Goal: Transaction & Acquisition: Purchase product/service

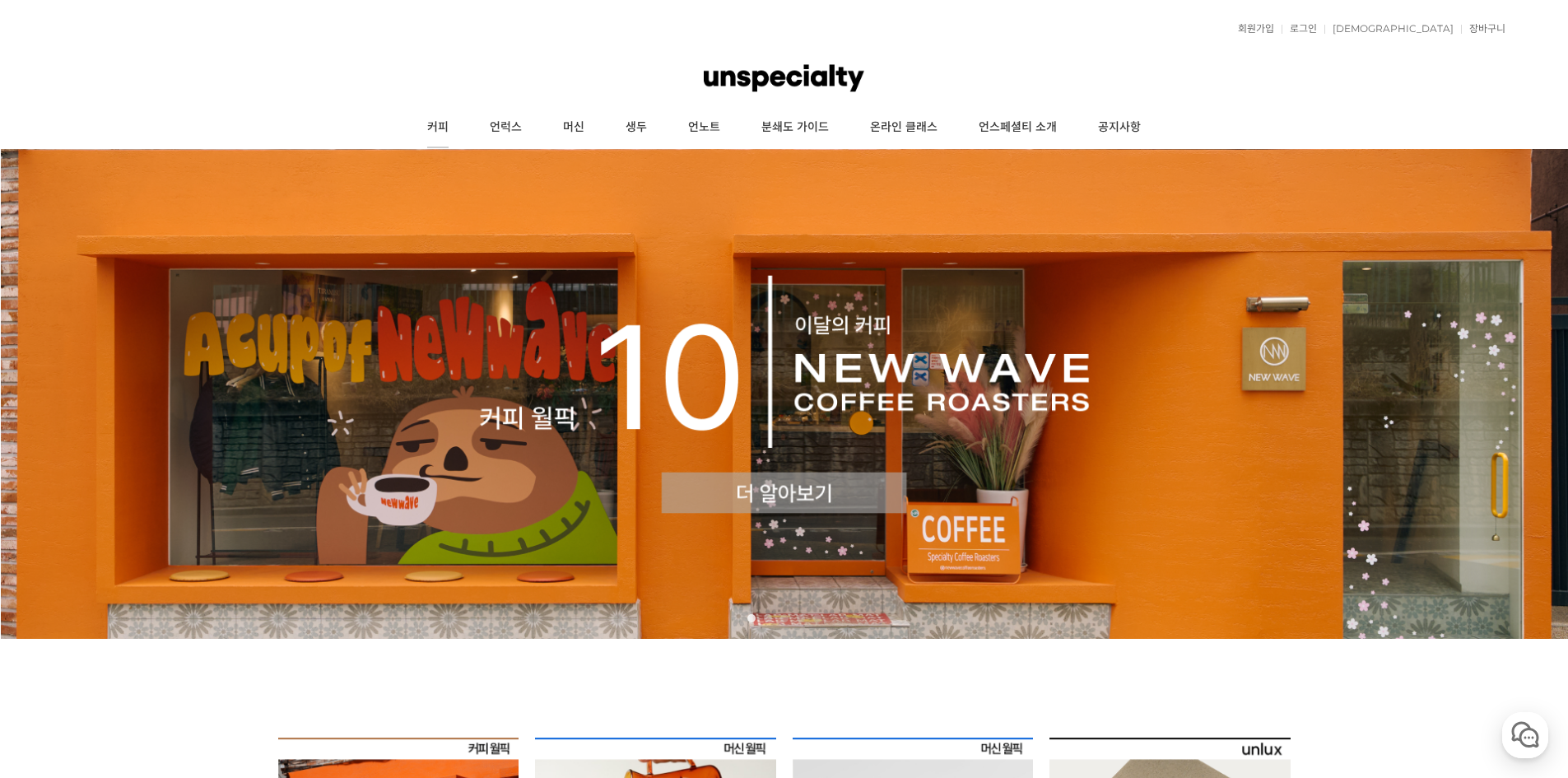
click at [428, 127] on link "커피" at bounding box center [437, 127] width 63 height 41
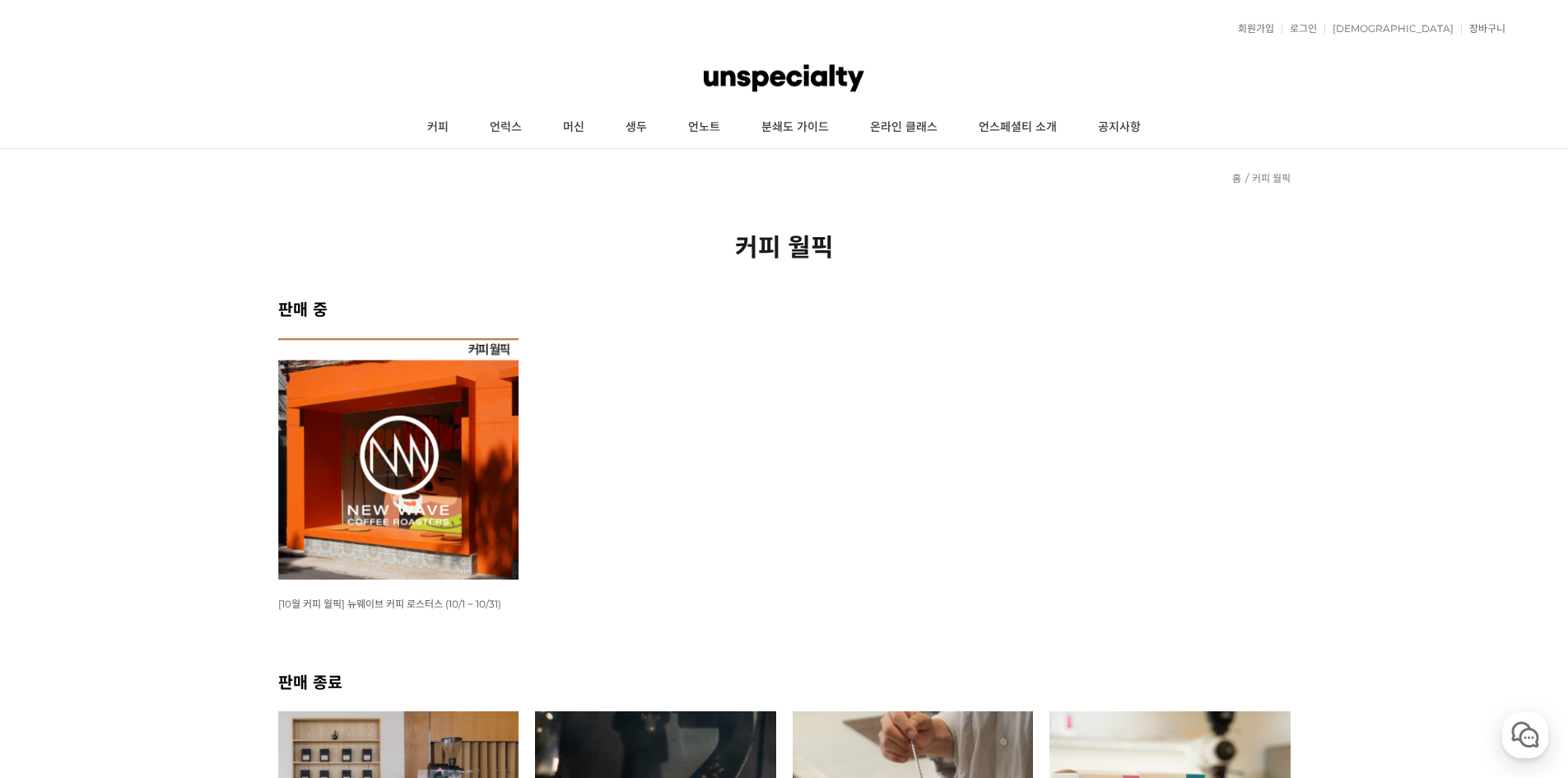
scroll to position [247, 0]
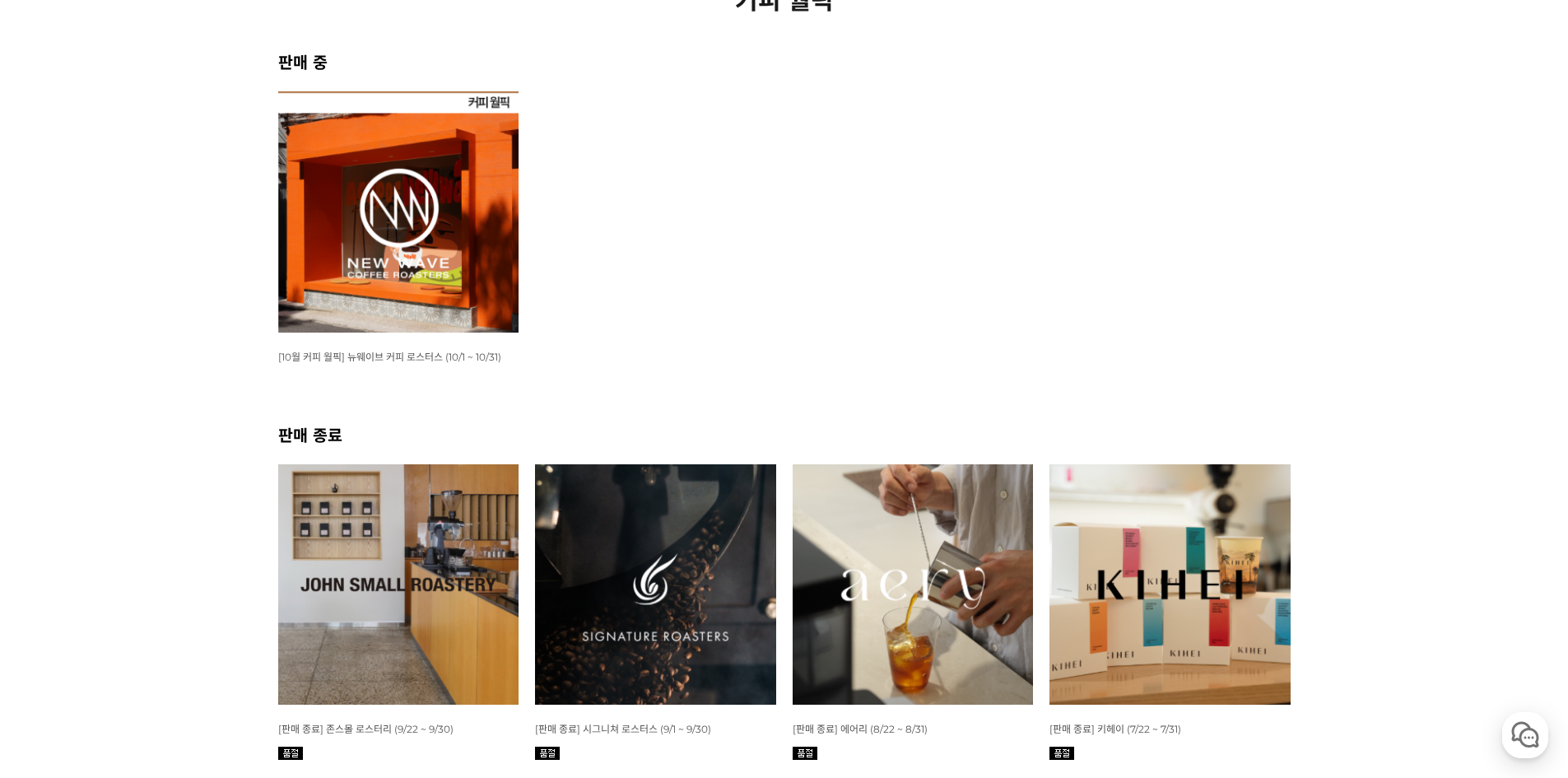
click at [364, 233] on img at bounding box center [398, 211] width 241 height 241
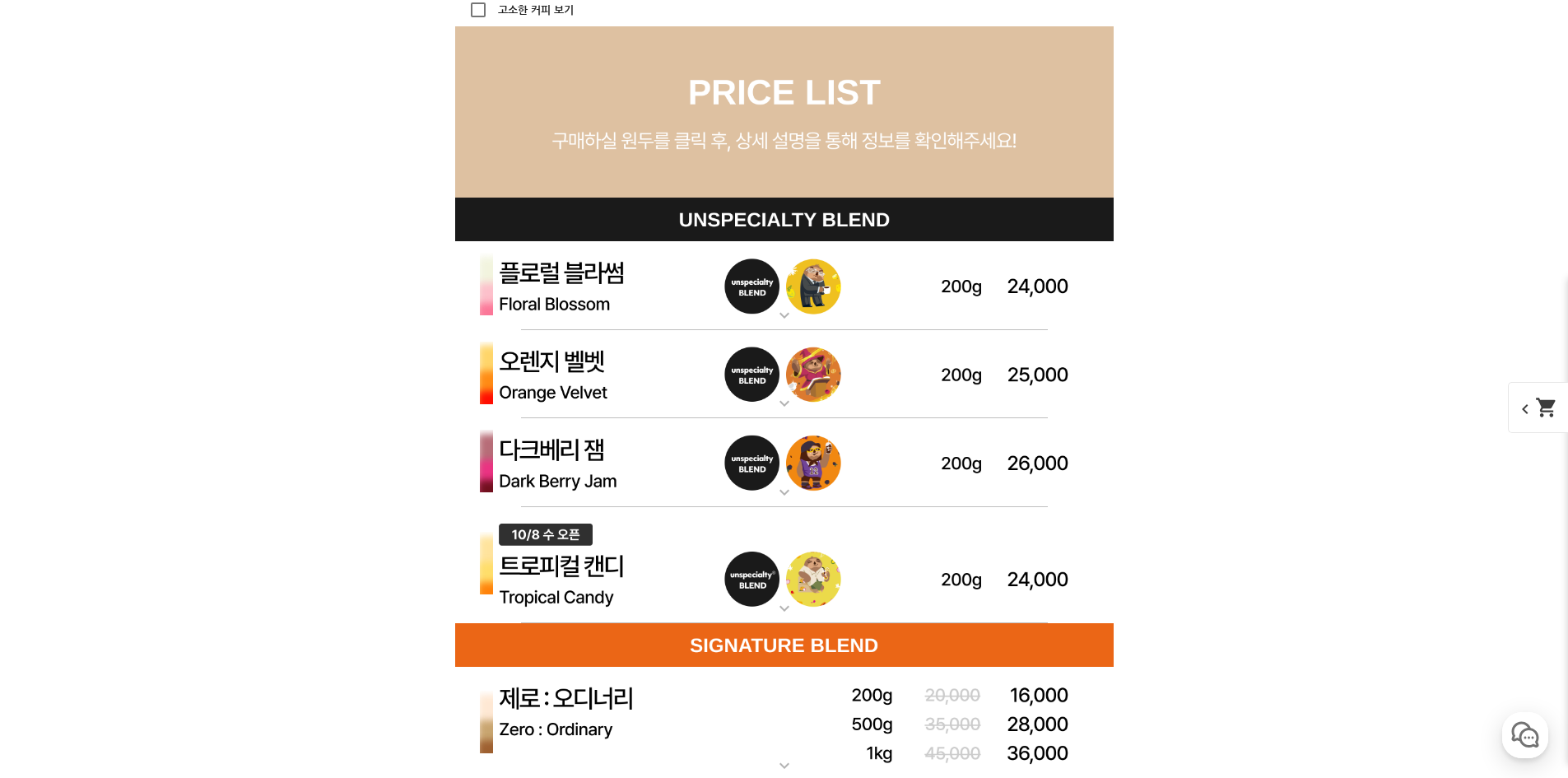
scroll to position [4773, 0]
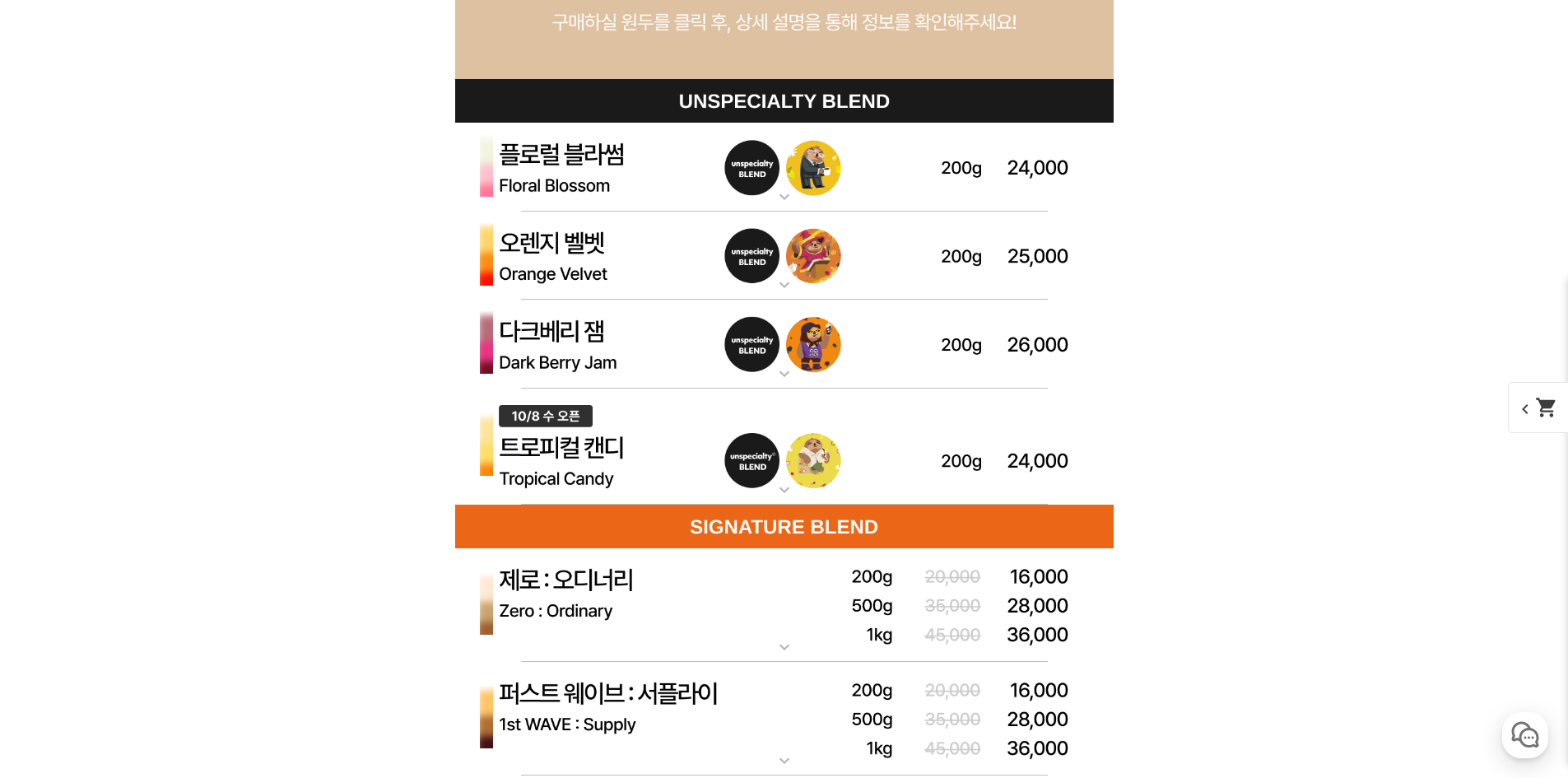
click at [609, 496] on img at bounding box center [784, 446] width 659 height 117
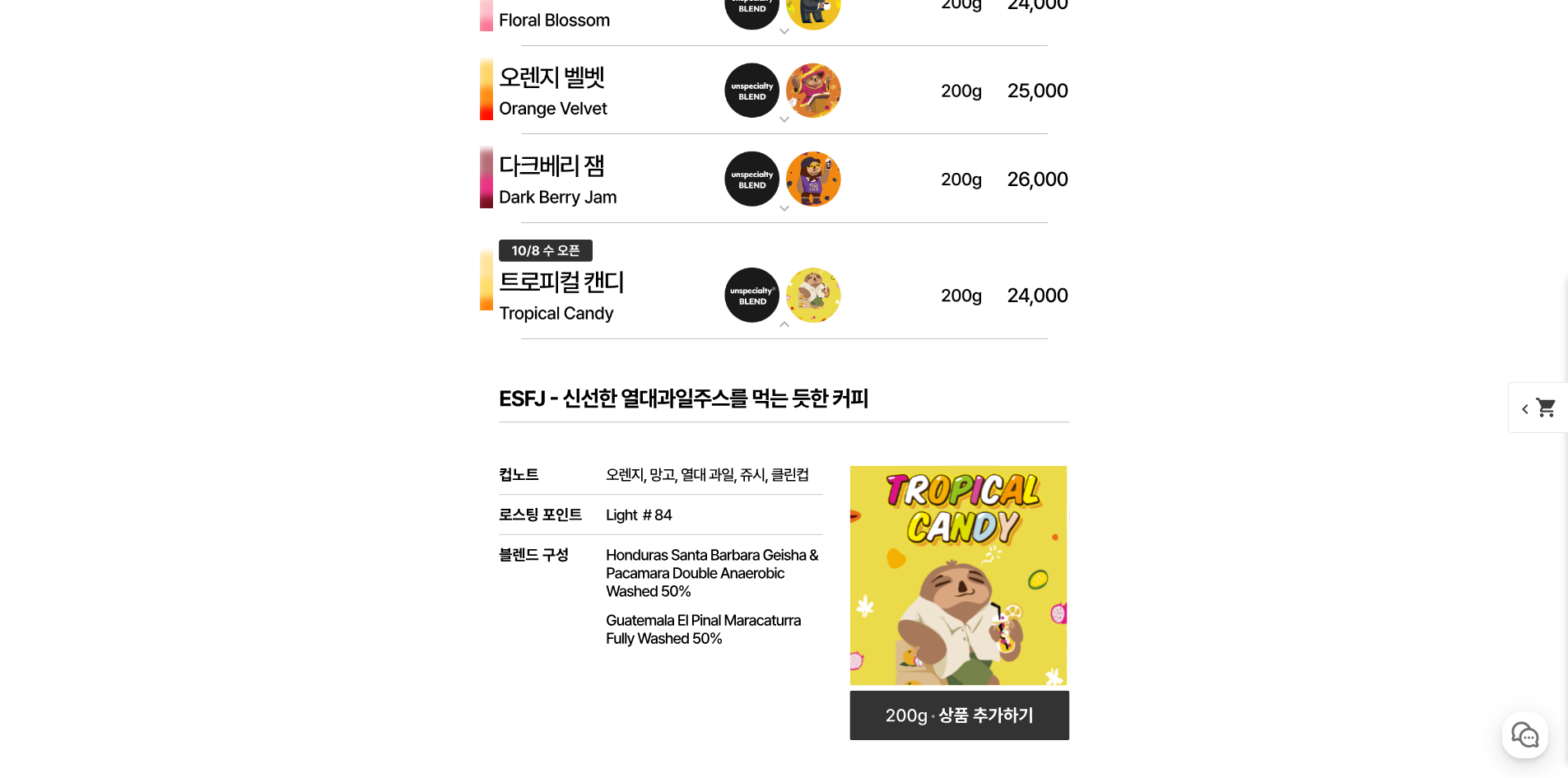
scroll to position [5103, 0]
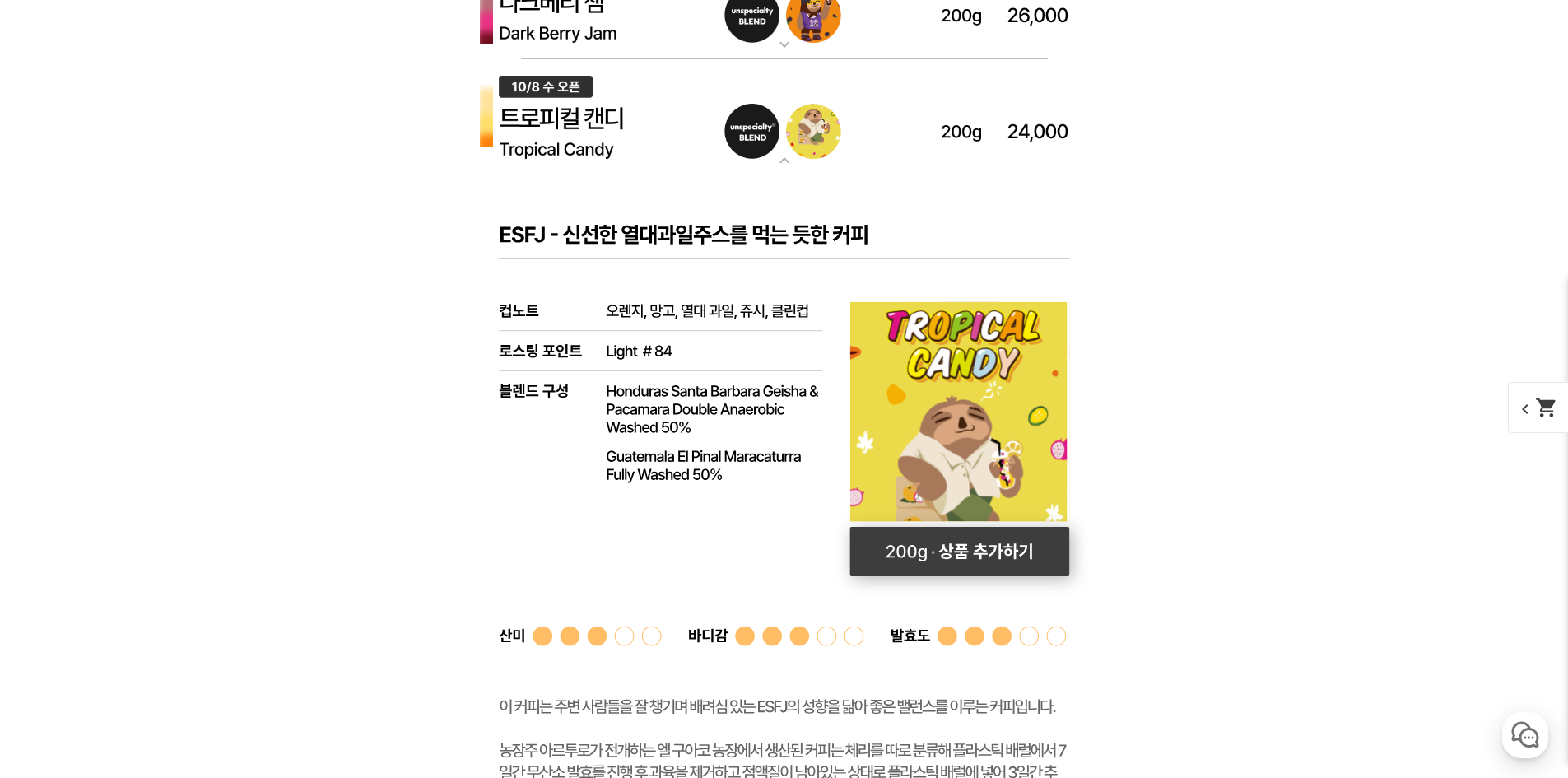
click at [910, 554] on rect at bounding box center [958, 551] width 220 height 49
select select "[10.8 오픈] 트로피컬 캔디 (언스페셜티 블렌드)"
select select "200g"
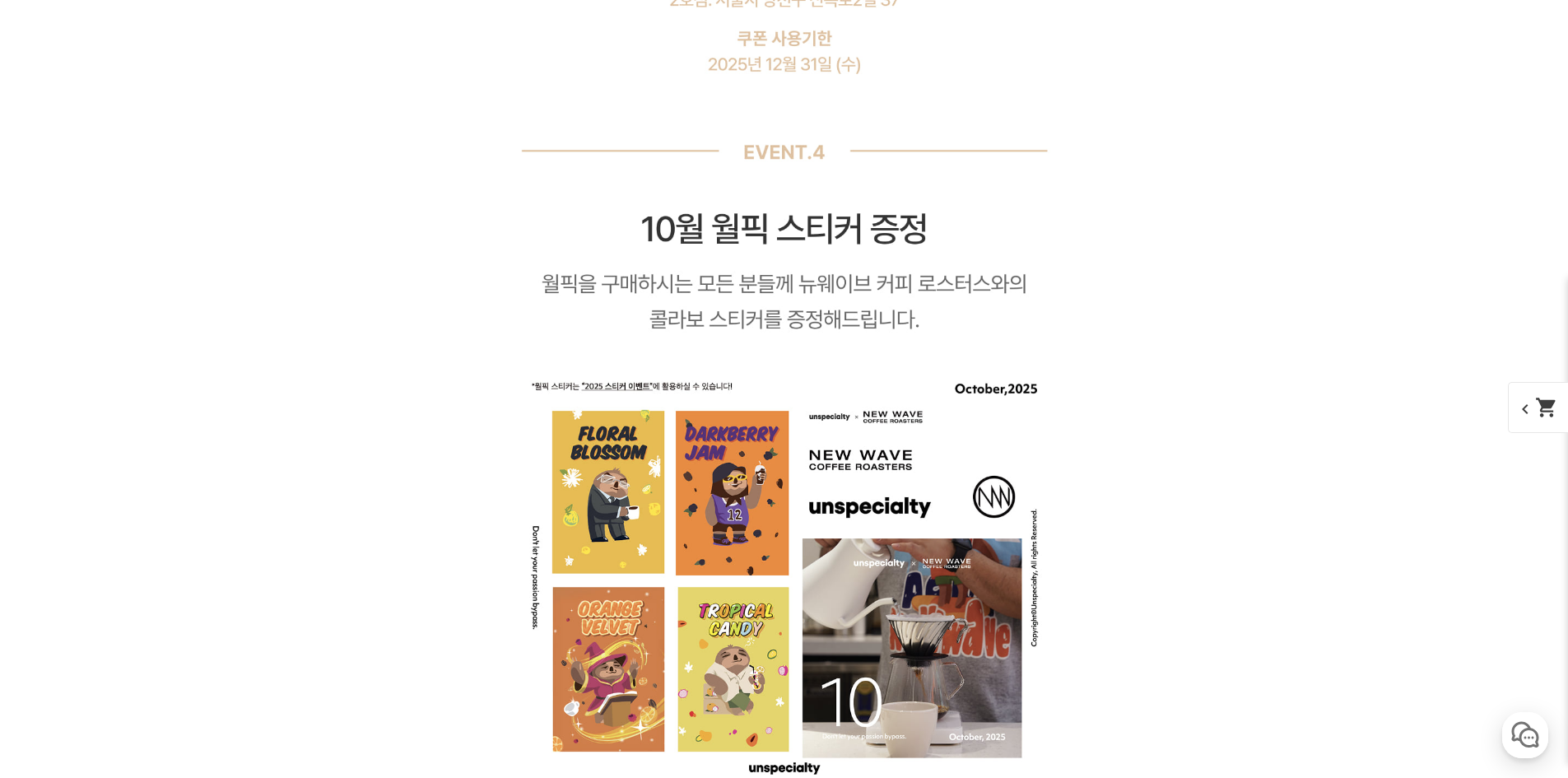
scroll to position [13743, 0]
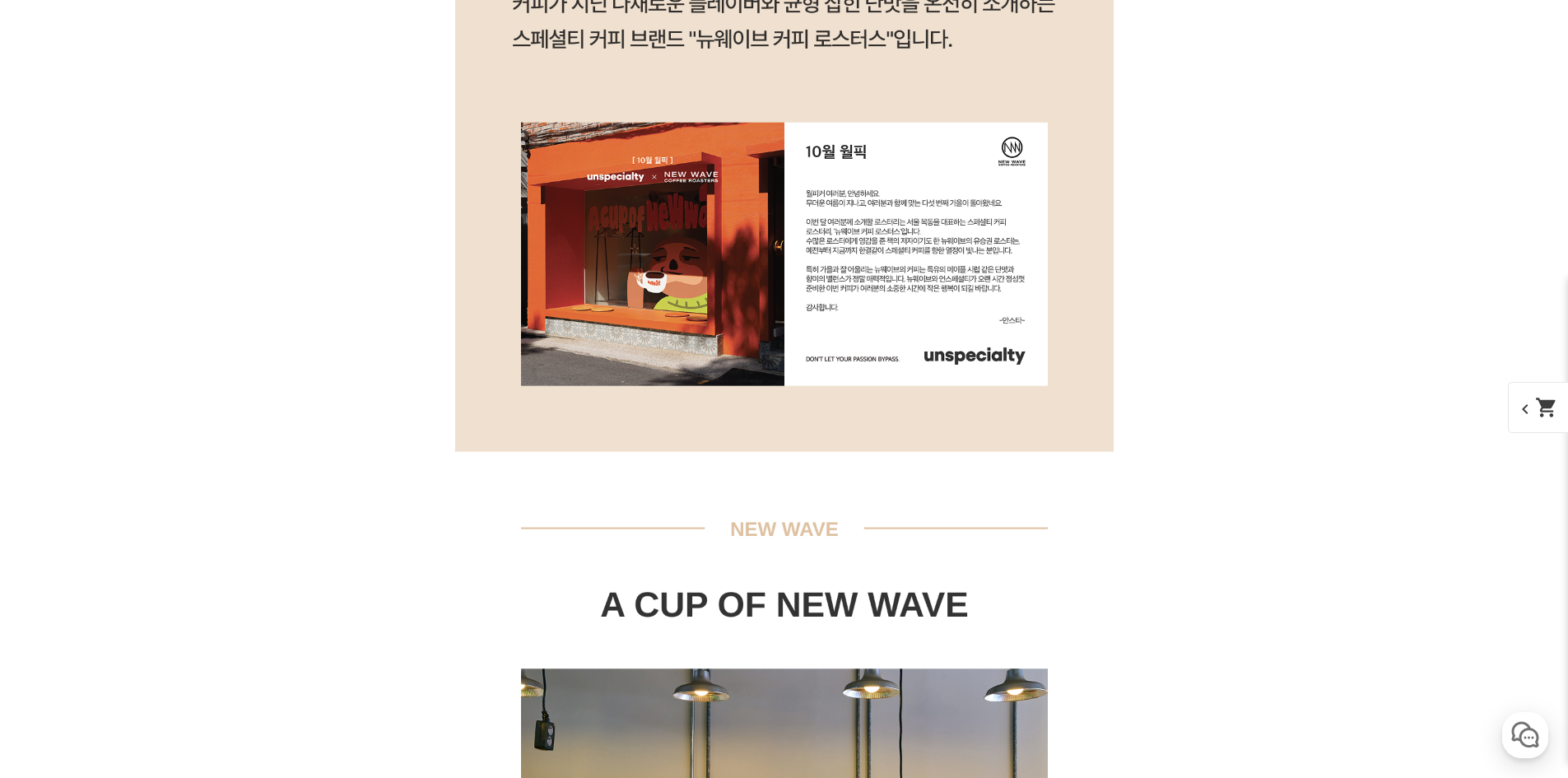
drag, startPoint x: 391, startPoint y: 536, endPoint x: 438, endPoint y: 258, distance: 281.9
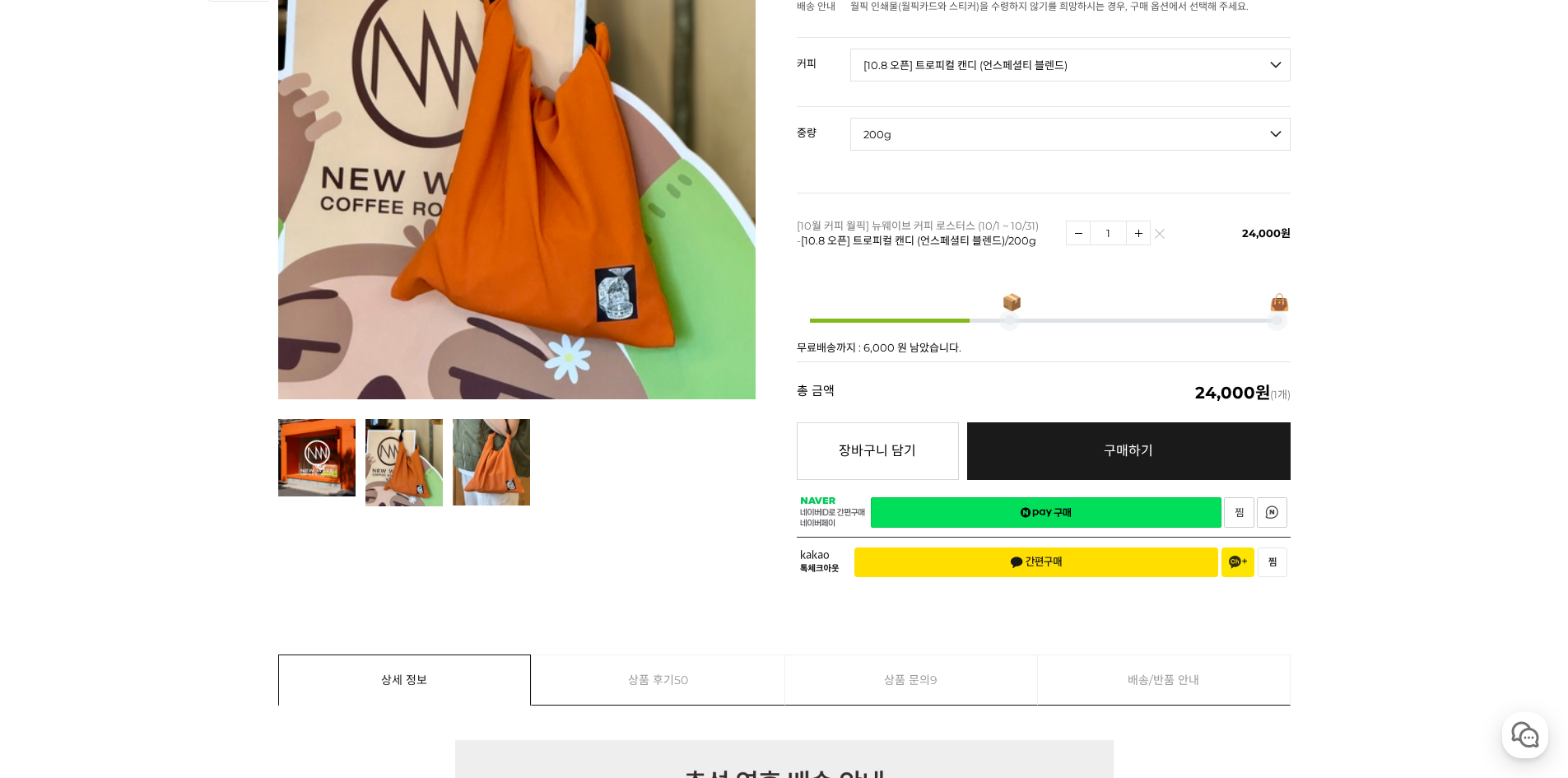
scroll to position [274, 0]
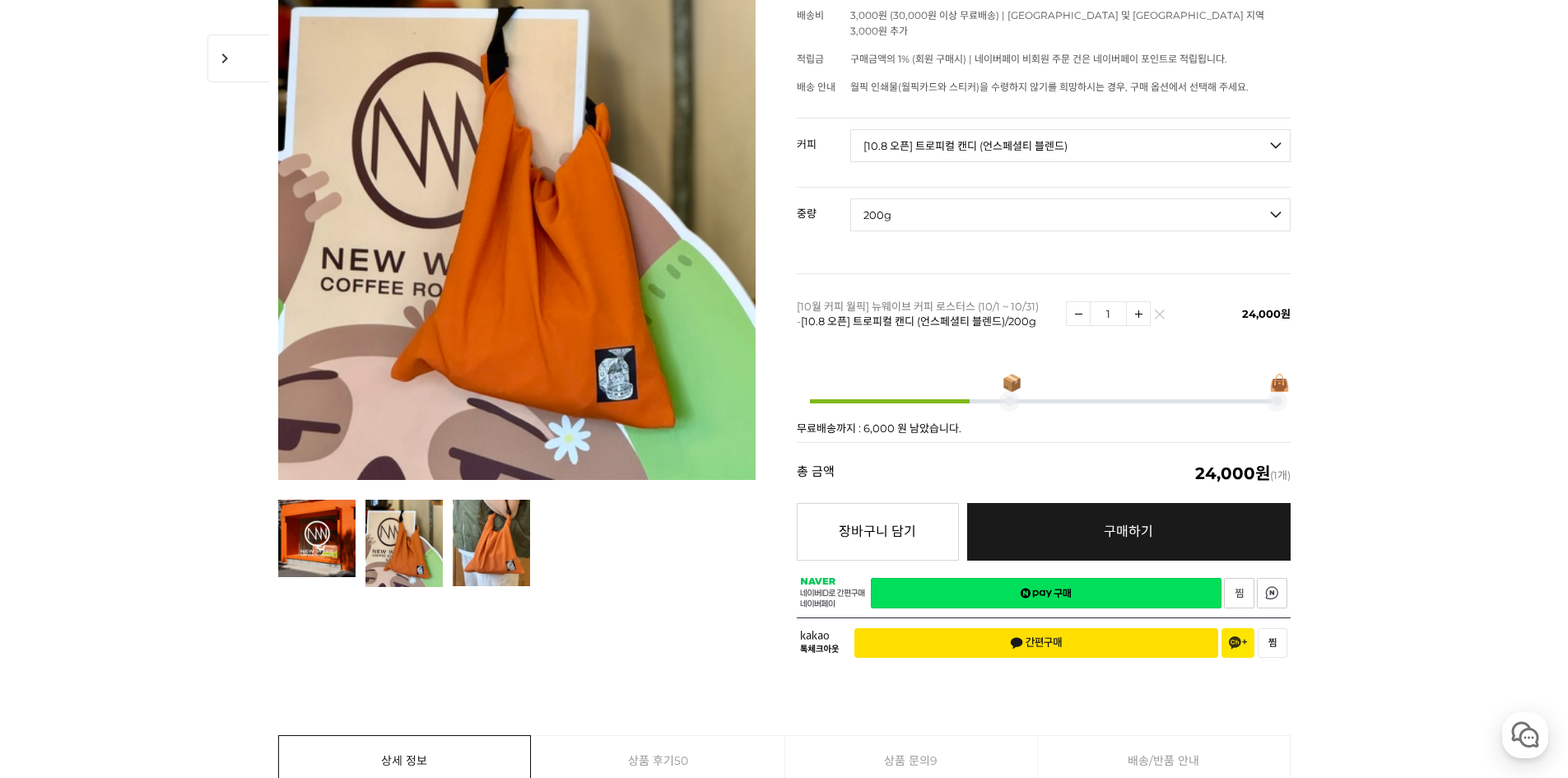
drag, startPoint x: 1275, startPoint y: 373, endPoint x: 1288, endPoint y: 373, distance: 13.0
click at [1288, 374] on span "👜" at bounding box center [1279, 383] width 21 height 16
click at [1273, 374] on span "👜" at bounding box center [1279, 383] width 21 height 16
click at [1217, 386] on div "📦 👜" at bounding box center [1043, 401] width 494 height 30
click at [1139, 302] on img at bounding box center [1138, 313] width 23 height 23
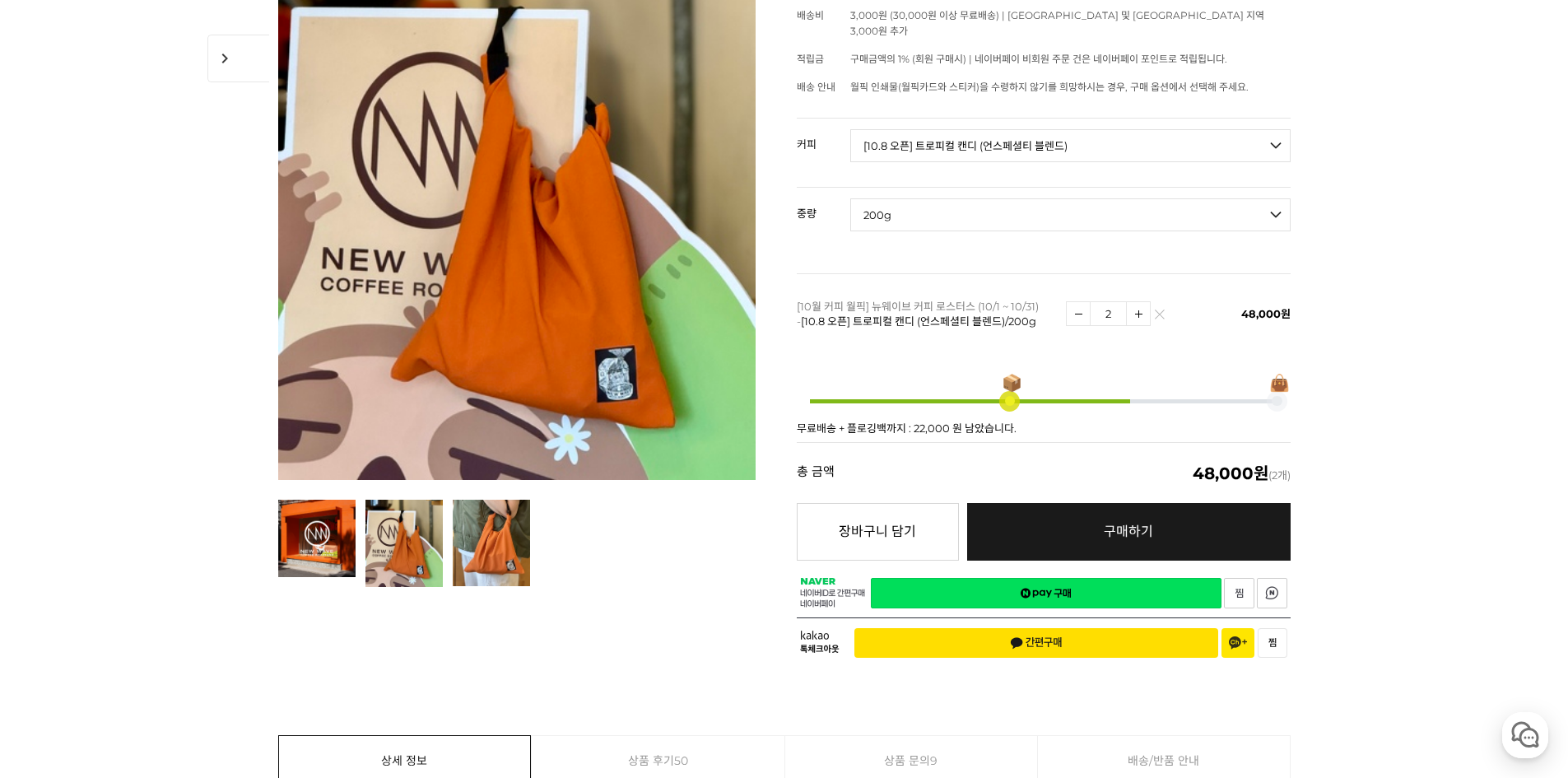
click at [1140, 302] on img at bounding box center [1138, 313] width 23 height 23
click at [1082, 303] on img at bounding box center [1078, 313] width 23 height 23
type input "2"
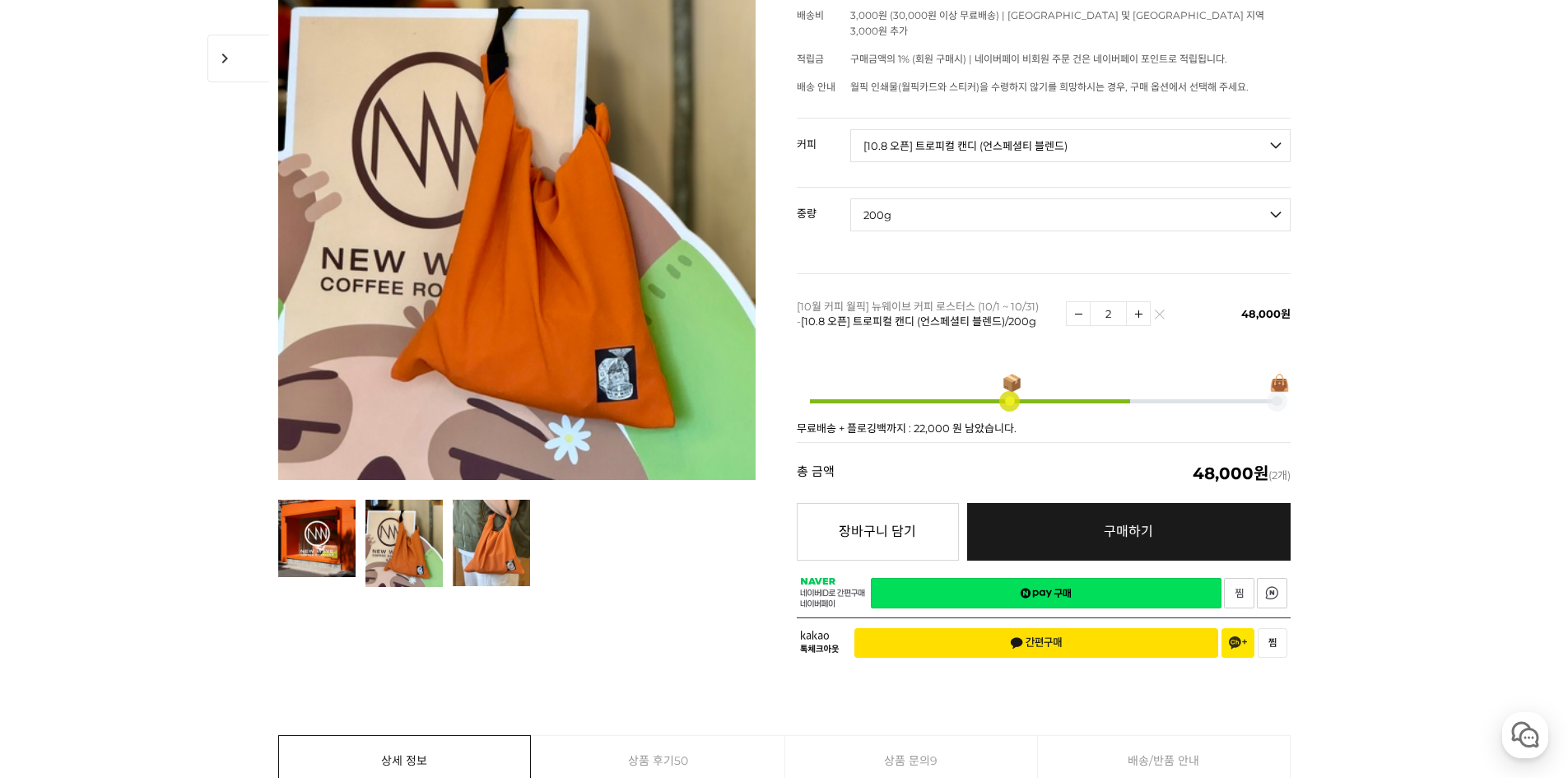
click at [1136, 578] on link "네이버페이 구매하기" at bounding box center [1046, 592] width 351 height 30
